Goal: Information Seeking & Learning: Learn about a topic

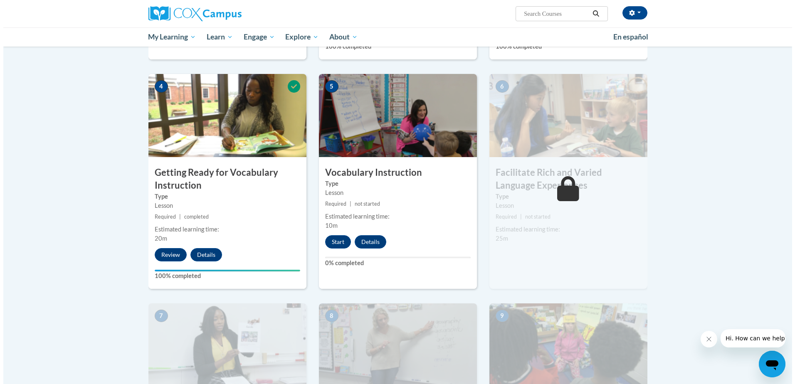
scroll to position [374, 0]
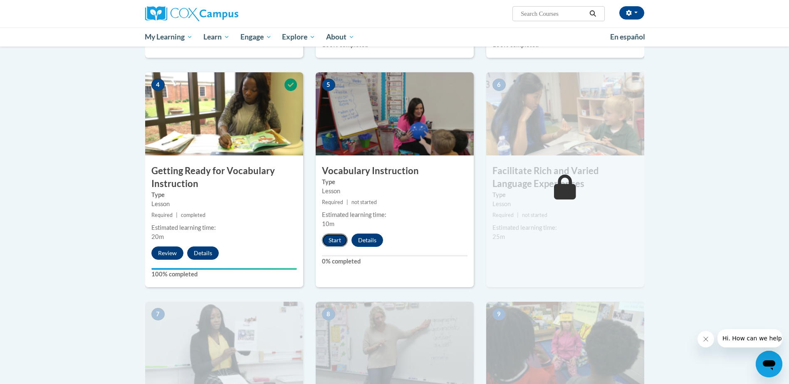
click at [339, 238] on button "Start" at bounding box center [335, 240] width 26 height 13
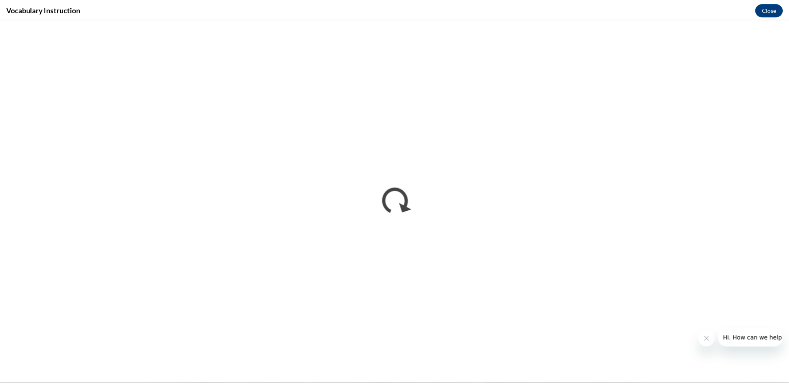
scroll to position [0, 0]
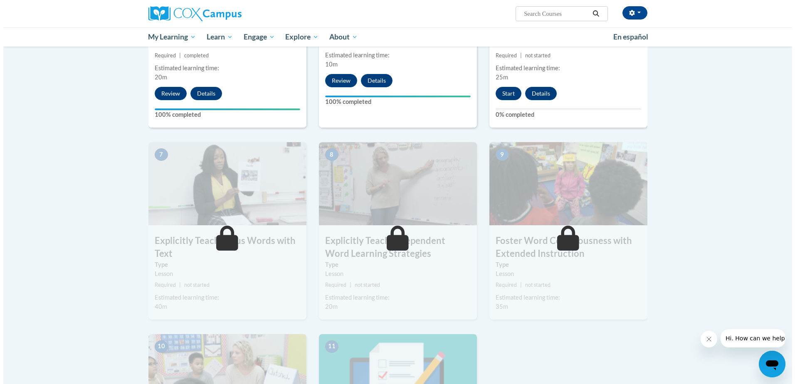
scroll to position [541, 0]
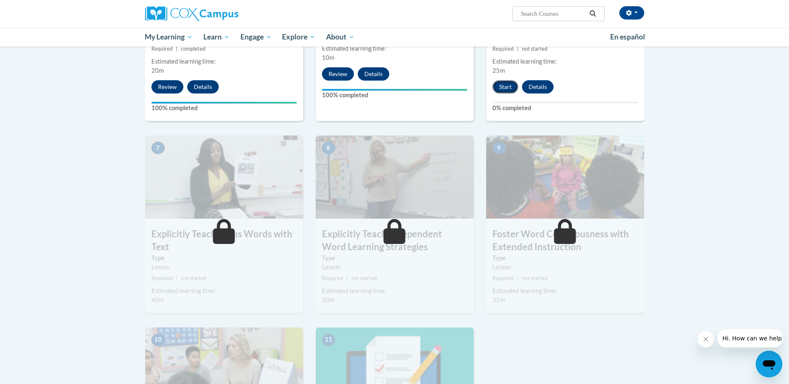
click at [505, 88] on button "Start" at bounding box center [506, 86] width 26 height 13
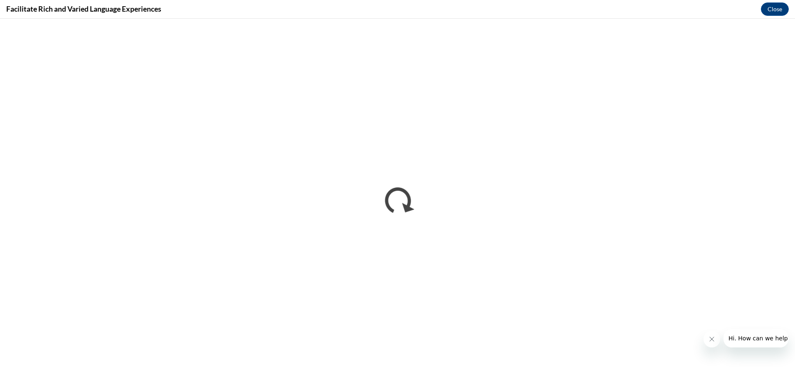
scroll to position [0, 0]
